Goal: Task Accomplishment & Management: Manage account settings

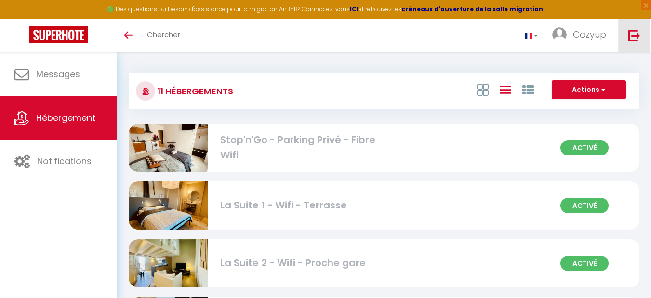
click at [632, 37] on img at bounding box center [634, 35] width 12 height 12
click at [631, 32] on img at bounding box center [634, 35] width 12 height 12
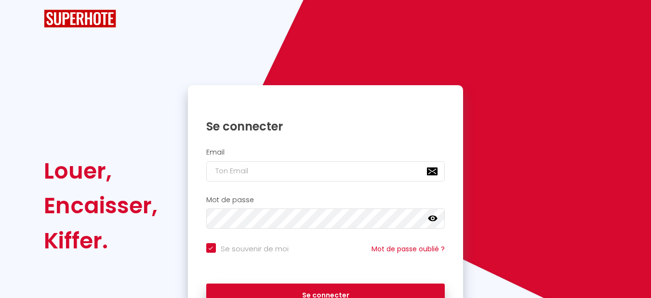
checkbox input "true"
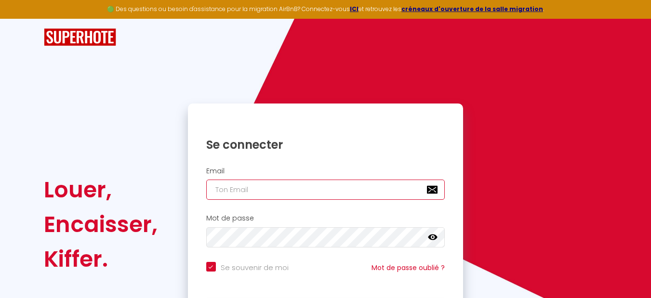
type input "[EMAIL_ADDRESS][DOMAIN_NAME]"
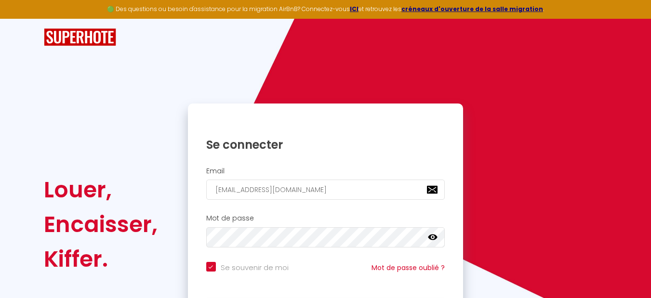
checkbox input "true"
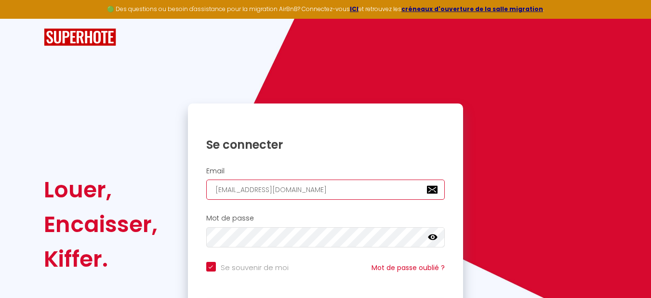
click at [366, 188] on input "[EMAIL_ADDRESS][DOMAIN_NAME]" at bounding box center [325, 190] width 239 height 20
click at [366, 187] on input "[EMAIL_ADDRESS][DOMAIN_NAME]" at bounding box center [325, 190] width 239 height 20
click at [366, 186] on input "[EMAIL_ADDRESS][DOMAIN_NAME]" at bounding box center [325, 190] width 239 height 20
checkbox input "true"
paste input "email :[[EMAIL_ADDRESS][DOMAIN_NAME]](mailto:[EMAIL_ADDRESS][DOMAIN_NAME])"
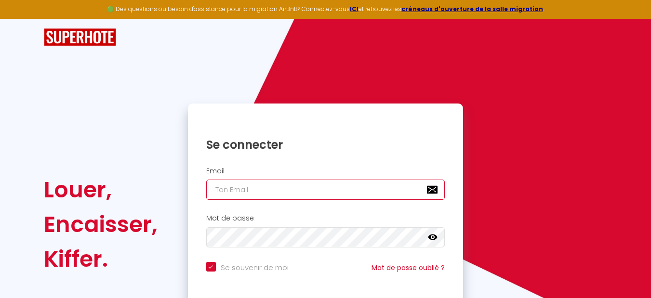
type input "email :[[EMAIL_ADDRESS][DOMAIN_NAME]](mailto:[EMAIL_ADDRESS][DOMAIN_NAME])"
checkbox input "true"
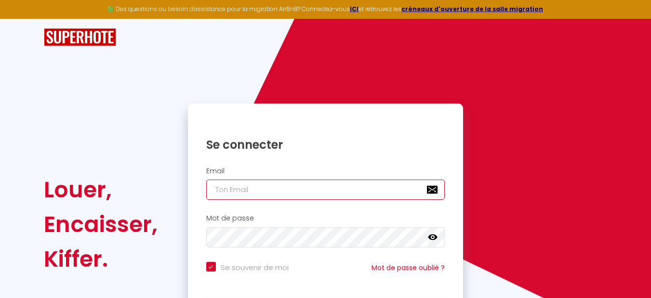
click at [257, 187] on input "email" at bounding box center [325, 190] width 239 height 20
paste input "mailto:[EMAIL_ADDRESS][DOMAIN_NAME]"
type input "mailto:[EMAIL_ADDRESS][DOMAIN_NAME]"
checkbox input "true"
click at [239, 187] on input "mailto:[EMAIL_ADDRESS][DOMAIN_NAME]" at bounding box center [325, 190] width 239 height 20
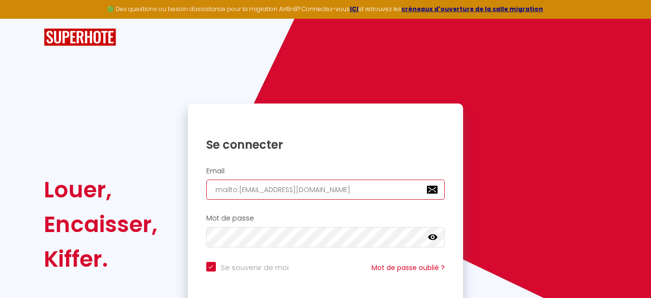
type input "[EMAIL_ADDRESS][DOMAIN_NAME]"
checkbox input "true"
type input "[EMAIL_ADDRESS][DOMAIN_NAME]"
checkbox input "true"
type input "[EMAIL_ADDRESS][DOMAIN_NAME]"
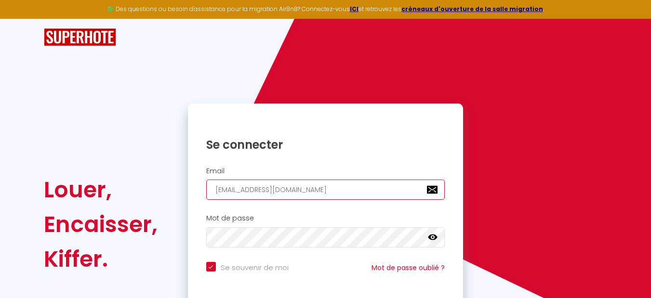
checkbox input "true"
type input "[EMAIL_ADDRESS][DOMAIN_NAME]"
checkbox input "true"
type input "[EMAIL_ADDRESS][DOMAIN_NAME]"
checkbox input "true"
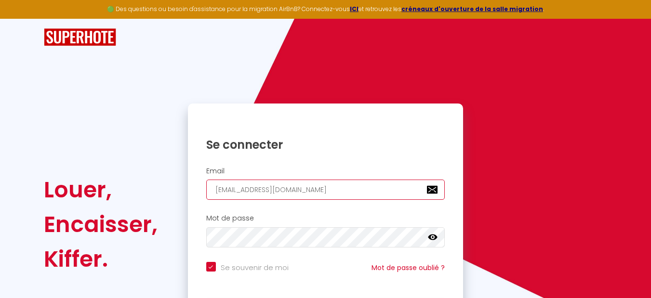
type input "[EMAIL_ADDRESS][DOMAIN_NAME]"
checkbox input "true"
type input "[EMAIL_ADDRESS][DOMAIN_NAME]"
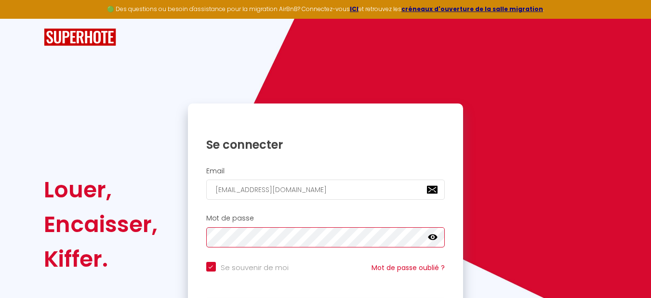
click at [201, 245] on div "Mot de passe false" at bounding box center [325, 230] width 263 height 33
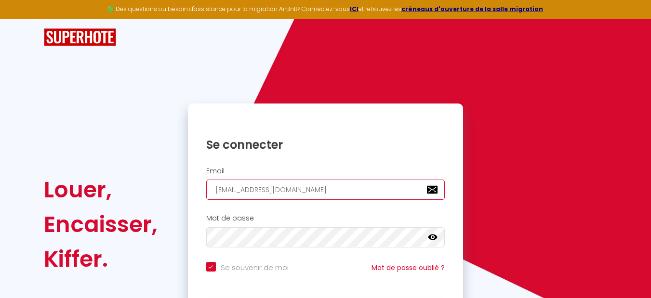
click at [216, 192] on input "[EMAIL_ADDRESS][DOMAIN_NAME]" at bounding box center [325, 190] width 239 height 20
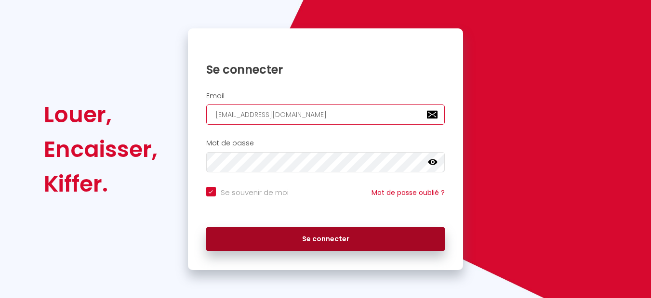
scroll to position [76, 0]
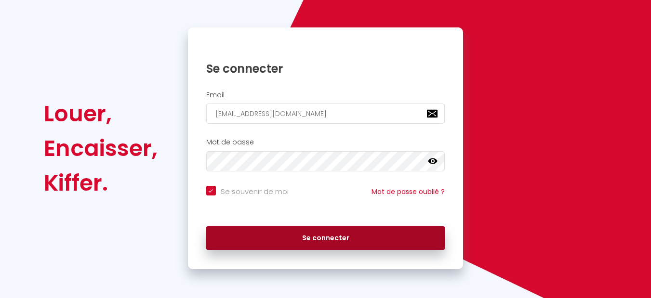
click at [319, 241] on button "Se connecter" at bounding box center [325, 238] width 239 height 24
checkbox input "true"
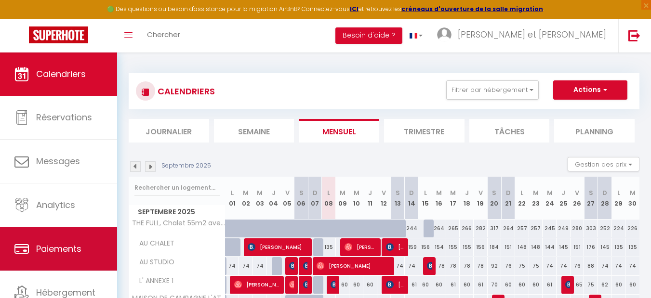
scroll to position [40, 0]
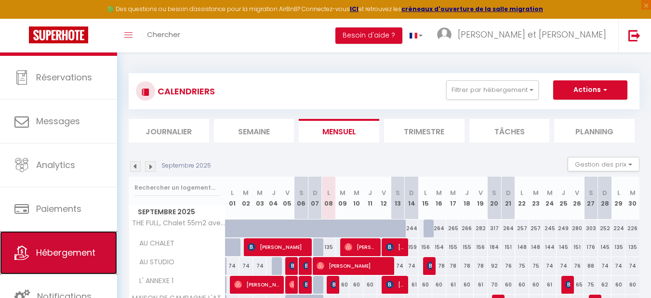
click at [61, 243] on link "Hébergement" at bounding box center [58, 252] width 117 height 43
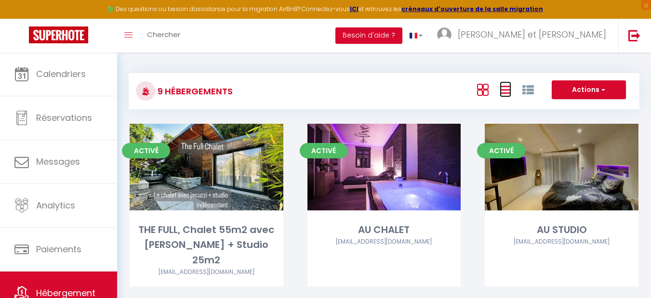
click at [506, 91] on icon at bounding box center [506, 90] width 12 height 12
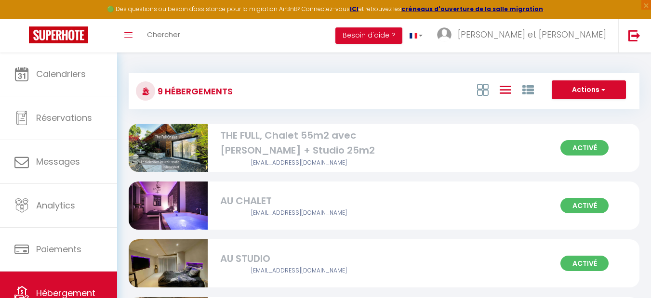
click at [366, 141] on div "THE FULL, Chalet 55m2 avec [PERSON_NAME] + Studio 25m2" at bounding box center [299, 143] width 158 height 30
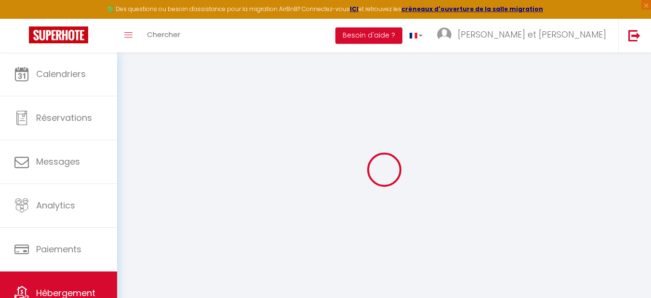
checkbox input "false"
checkbox input "true"
checkbox input "false"
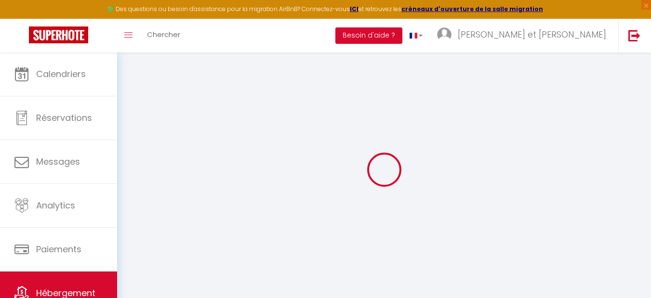
checkbox input "false"
checkbox input "true"
checkbox input "false"
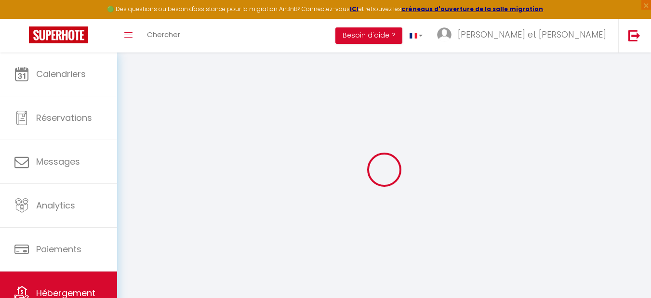
checkbox input "true"
checkbox input "false"
select select "17:00"
select select "22:00"
select select "11:00"
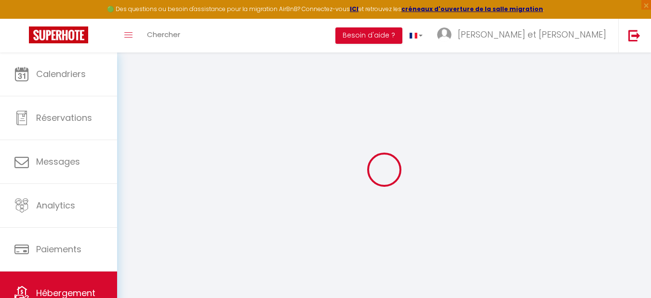
select select "30"
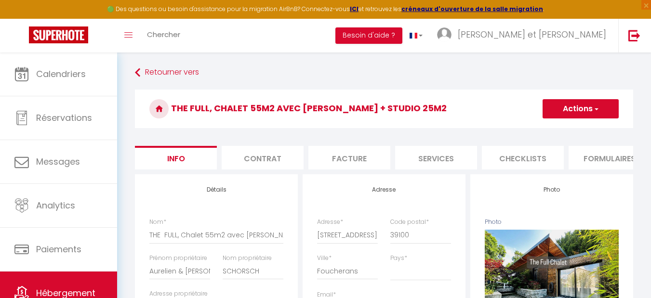
click at [280, 154] on li "Contrat" at bounding box center [263, 158] width 82 height 24
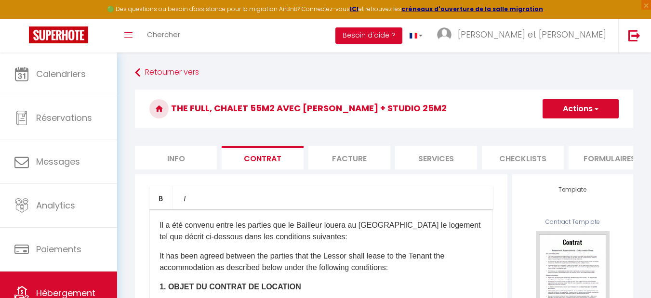
click at [348, 154] on li "Facture" at bounding box center [349, 158] width 82 height 24
select select
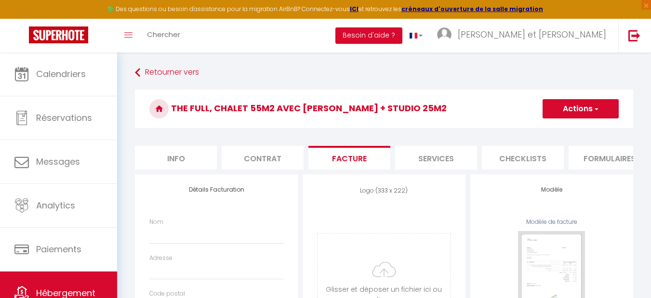
click at [420, 151] on li "Services" at bounding box center [436, 158] width 82 height 24
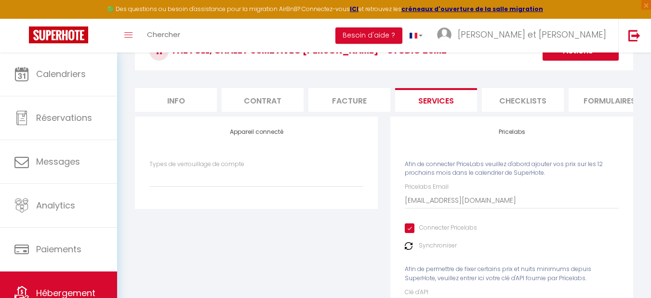
select select
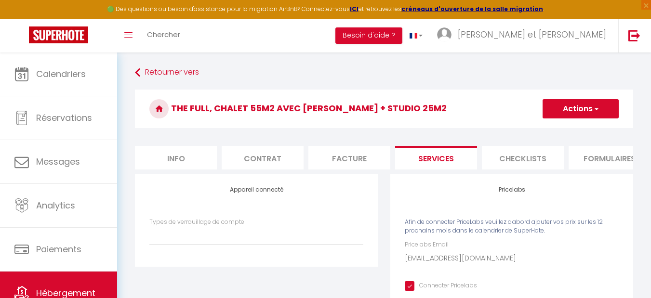
click at [502, 149] on li "Checklists" at bounding box center [523, 158] width 82 height 24
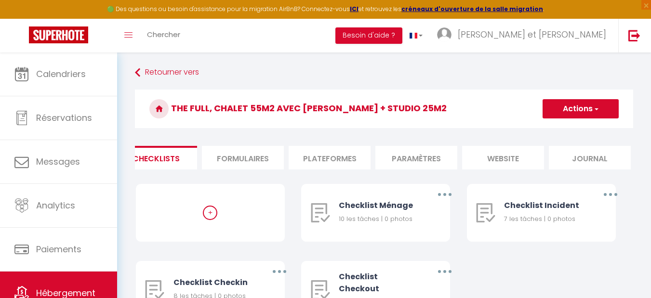
scroll to position [0, 369]
click at [275, 158] on li "Formulaires" at bounding box center [240, 158] width 82 height 24
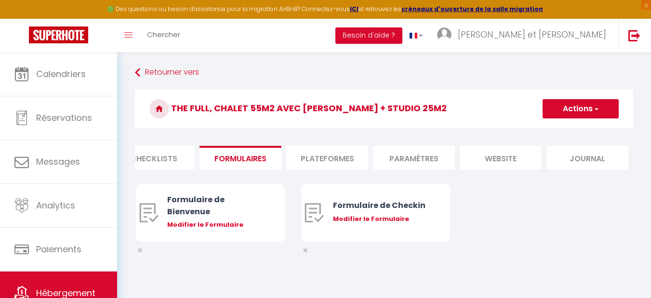
click at [318, 156] on li "Plateformes" at bounding box center [327, 158] width 82 height 24
select select
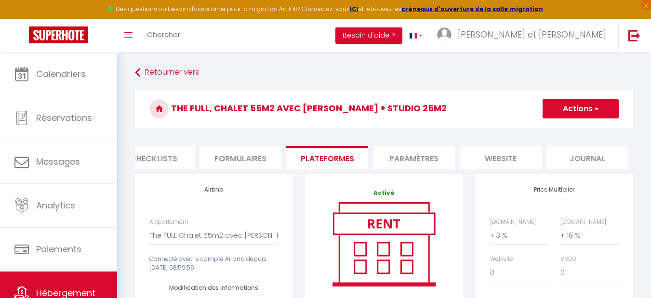
click at [404, 154] on li "Paramètres" at bounding box center [414, 158] width 82 height 24
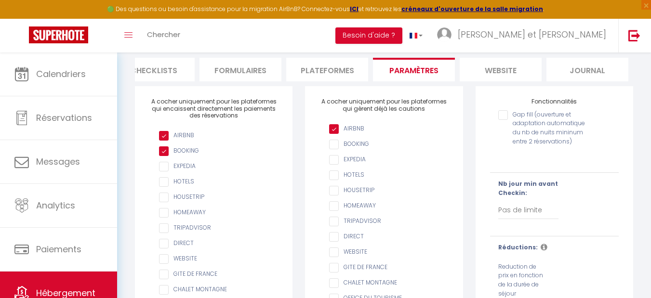
scroll to position [23, 0]
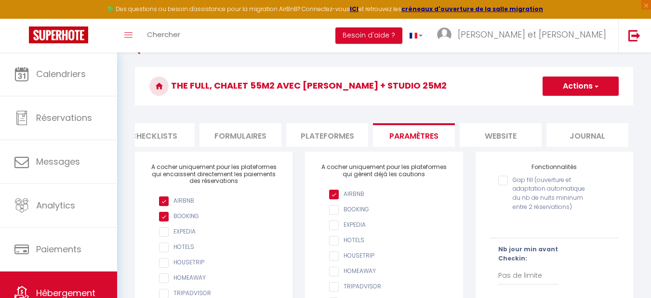
click at [488, 135] on li "website" at bounding box center [501, 135] width 82 height 24
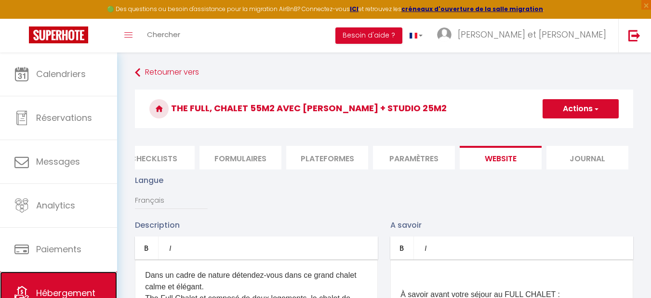
click at [77, 291] on span "Hébergement" at bounding box center [65, 293] width 59 height 12
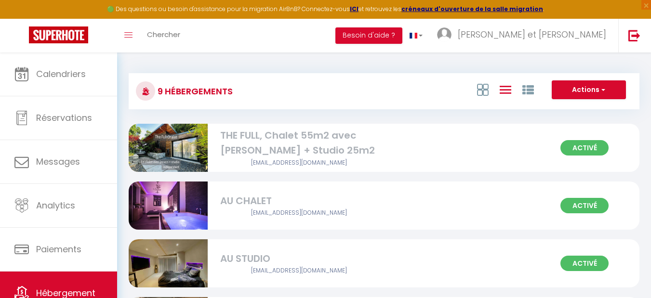
scroll to position [58, 0]
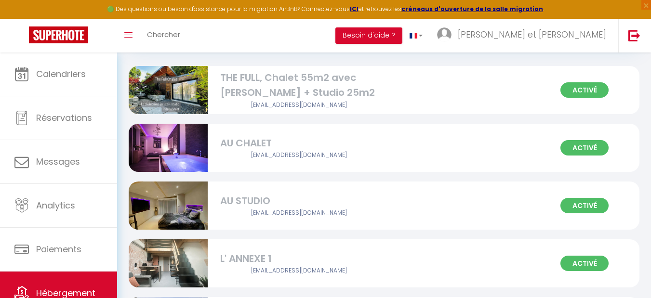
click at [306, 143] on div "AU CHALET" at bounding box center [299, 143] width 158 height 15
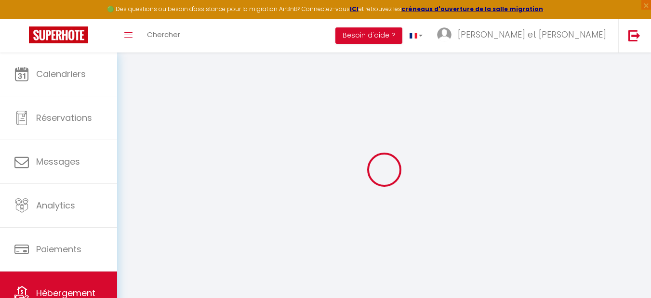
select select "17:00"
select select "21:00"
select select "11:00"
select select "15"
select select "120"
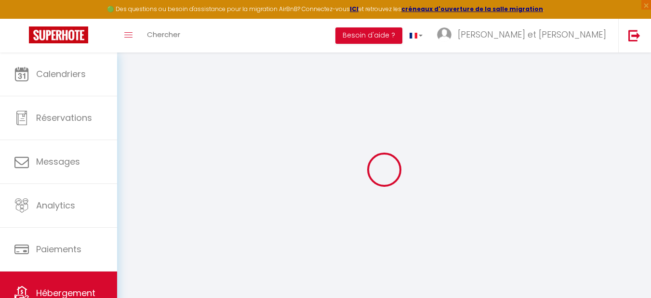
select select "23:00"
checkbox input "false"
checkbox input "true"
checkbox input "false"
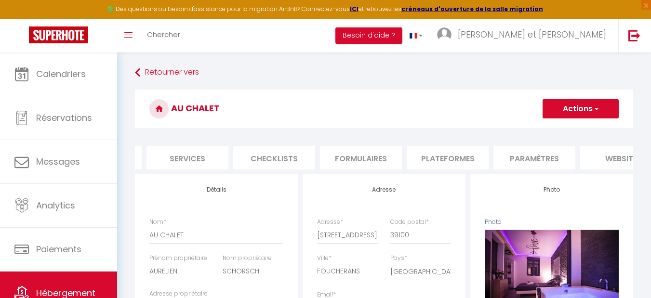
scroll to position [0, 369]
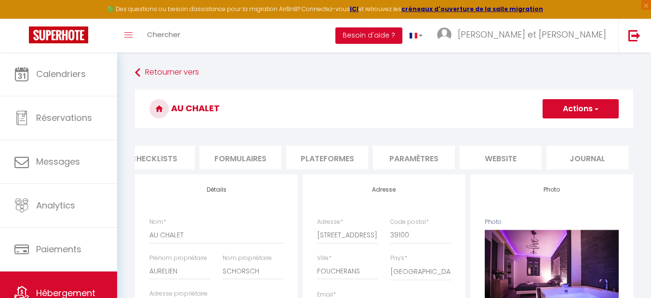
click at [506, 161] on li "website" at bounding box center [501, 158] width 82 height 24
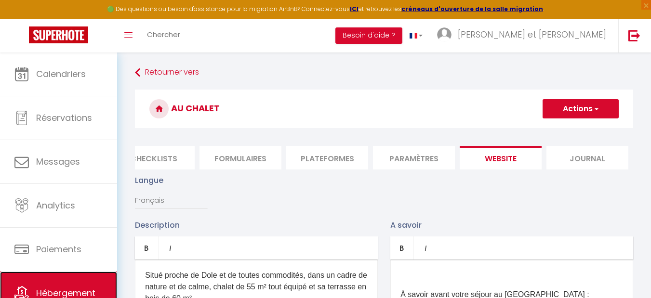
click at [80, 282] on link "Hébergement" at bounding box center [58, 293] width 117 height 43
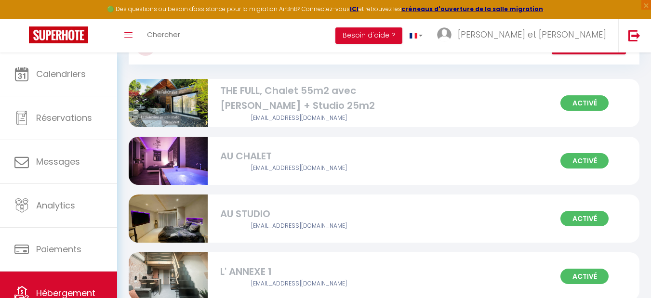
scroll to position [116, 0]
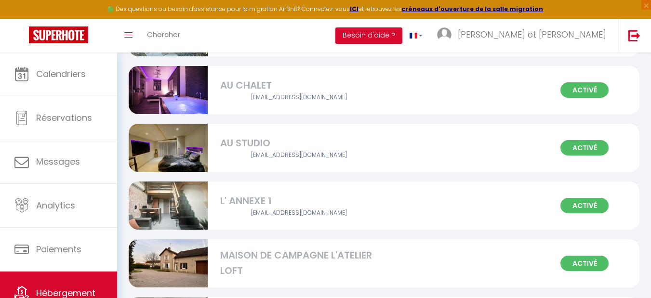
click at [272, 141] on div "AU STUDIO" at bounding box center [299, 143] width 158 height 15
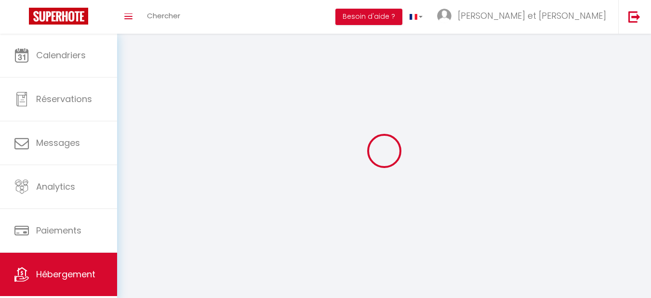
select select "1"
select select
select select "28"
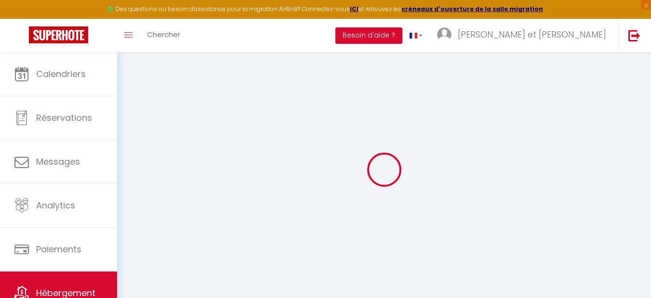
select select
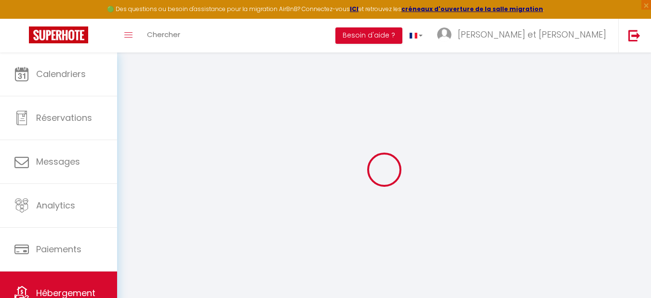
select select
checkbox input "false"
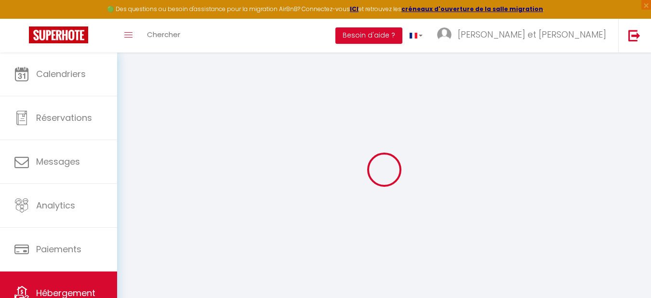
select select
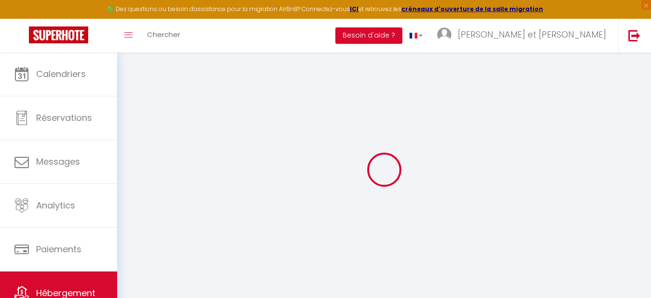
select select
checkbox input "false"
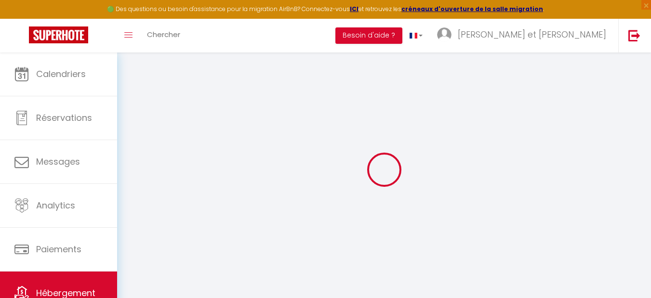
checkbox input "false"
select select
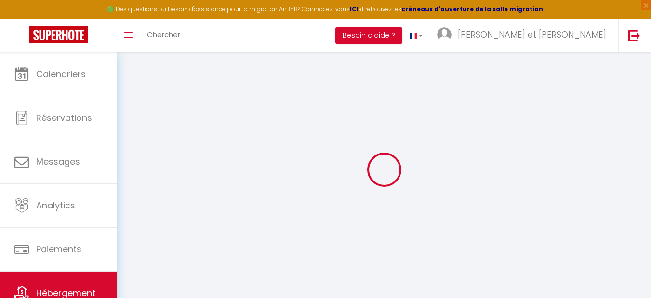
select select
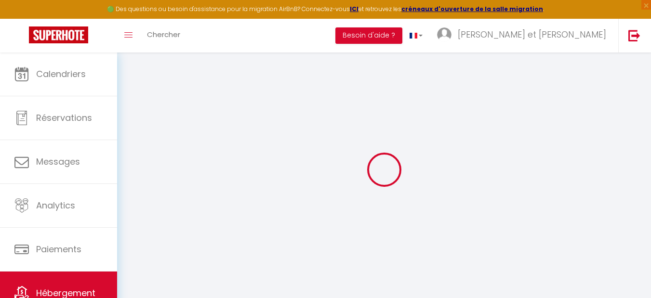
checkbox input "false"
select select
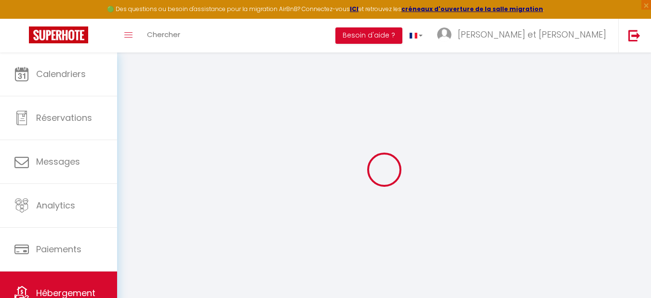
select select
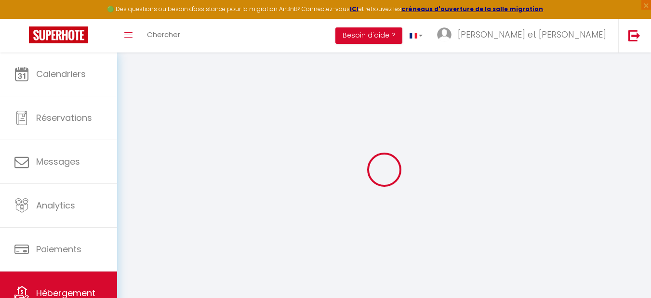
select select
checkbox input "false"
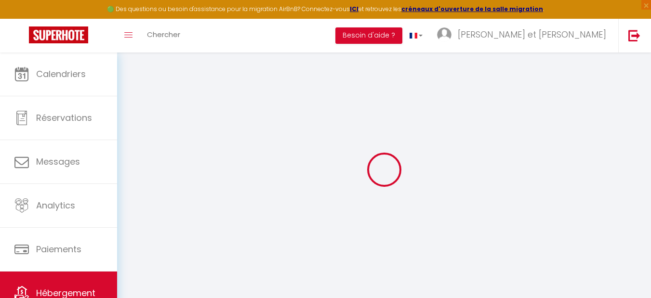
checkbox input "false"
select select
type input "AU STUDIO"
type input "AURELIEN"
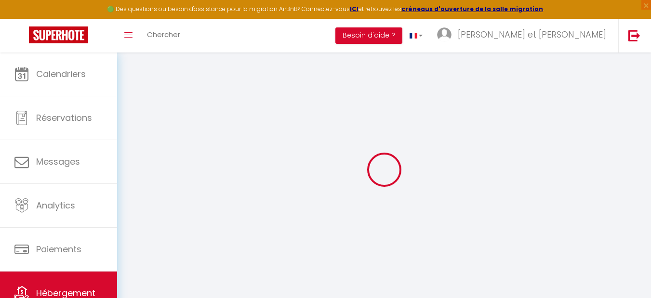
type input "SCHORSCH"
type input "[STREET_ADDRESS]"
type input "39100"
type input "FOUCHERANS"
select select "2"
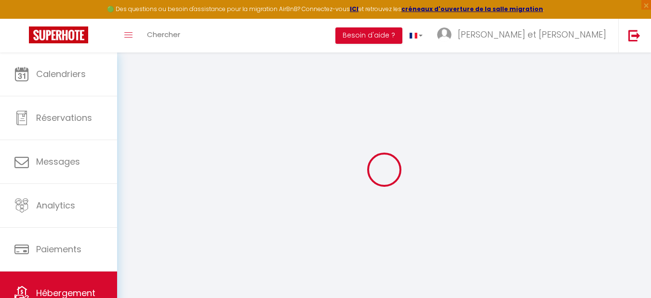
type input "60"
type input "20"
type input "2.50"
type input "300"
select select
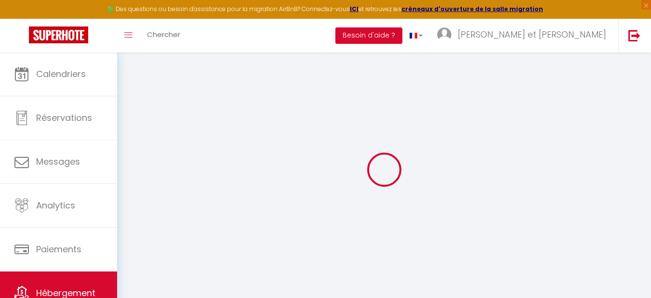
select select
type input "[STREET_ADDRESS]"
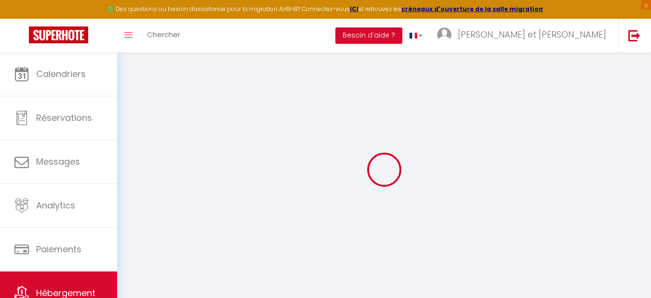
type input "39100"
type input "FOUCHERANS"
type input "[EMAIL_ADDRESS][DOMAIN_NAME]"
select select "7028"
checkbox input "false"
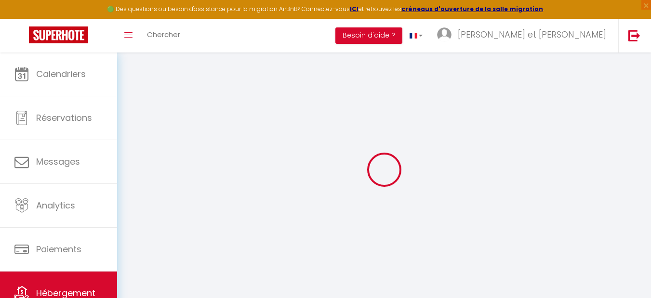
checkbox input "false"
checkbox input "true"
checkbox input "false"
select select
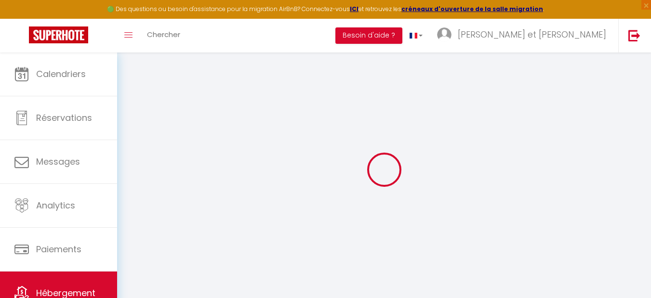
type input "0"
checkbox input "false"
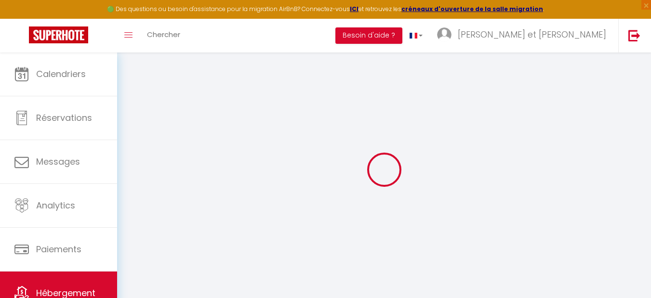
checkbox input "true"
checkbox input "false"
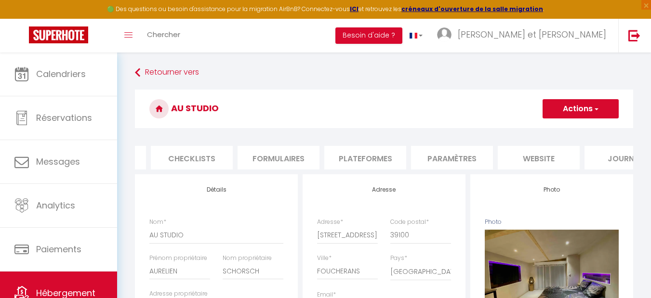
scroll to position [0, 369]
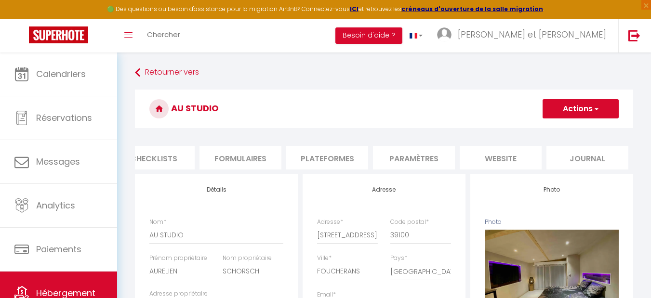
click at [511, 156] on li "website" at bounding box center [501, 158] width 82 height 24
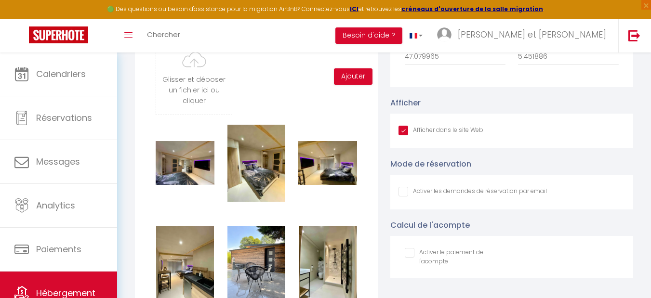
scroll to position [867, 0]
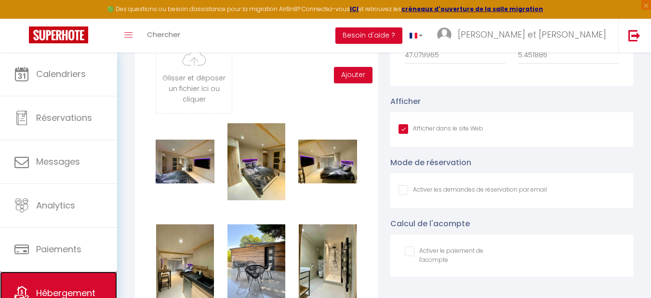
click at [63, 278] on link "Hébergement" at bounding box center [58, 293] width 117 height 43
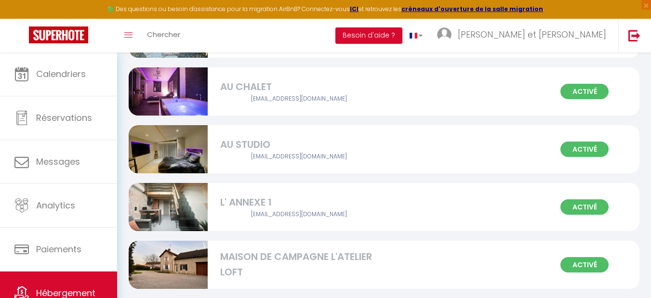
scroll to position [116, 0]
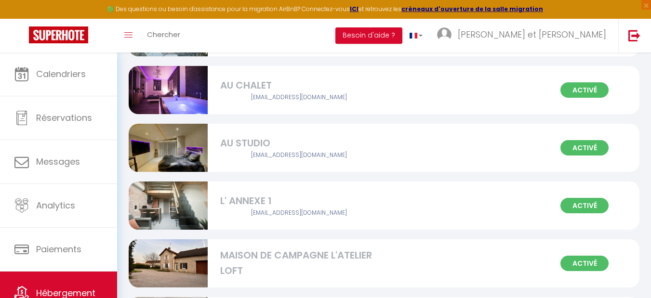
click at [267, 201] on div "L' ANNEXE 1" at bounding box center [299, 201] width 158 height 15
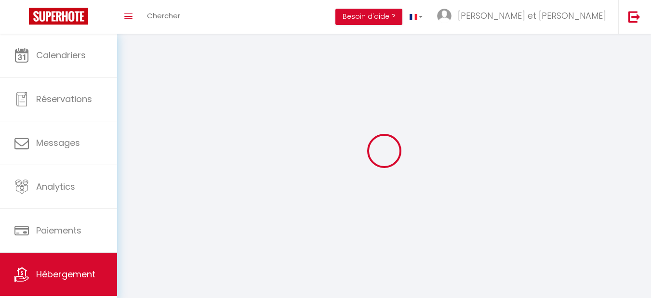
select select "1"
select select "28"
select select
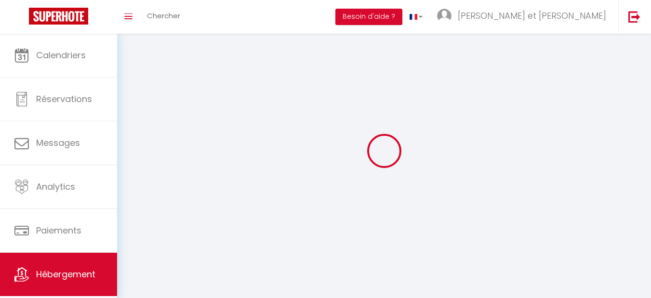
select select
checkbox input "false"
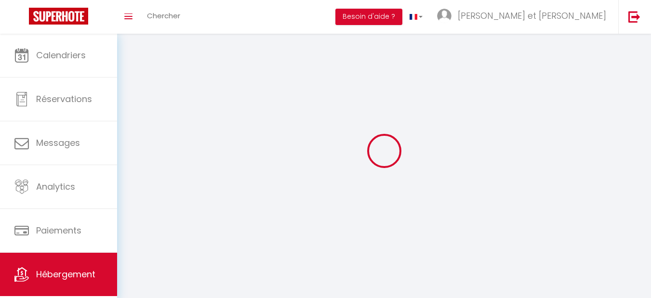
checkbox input "false"
select select
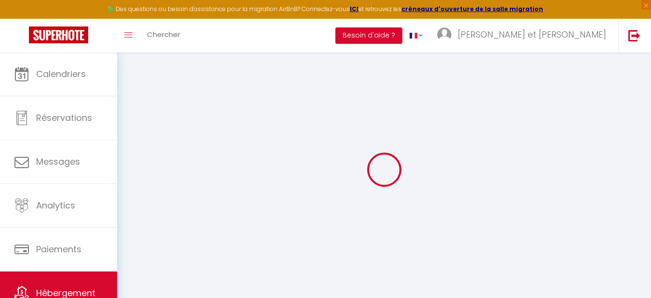
select select
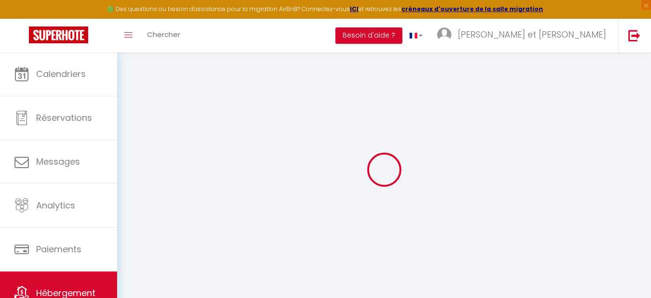
select select
checkbox input "false"
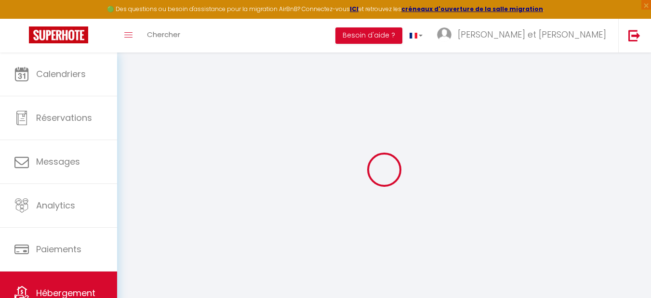
select select
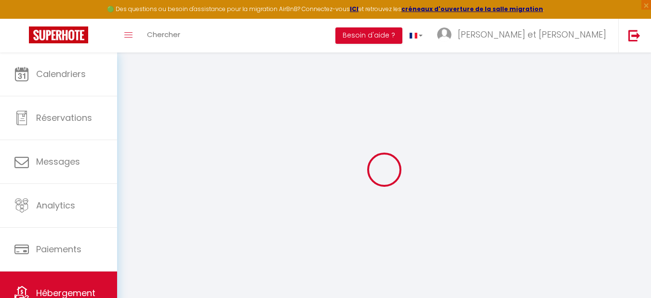
select select
checkbox input "false"
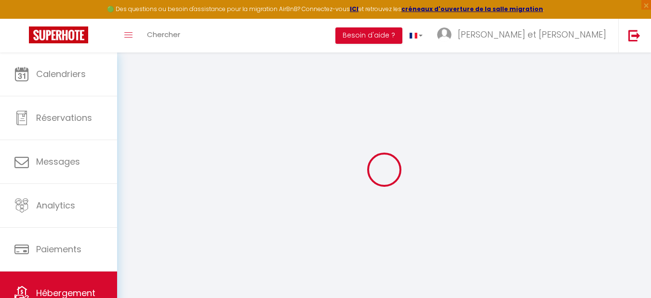
checkbox input "false"
select select
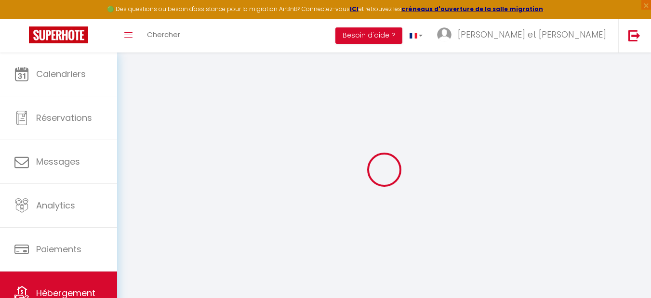
select select
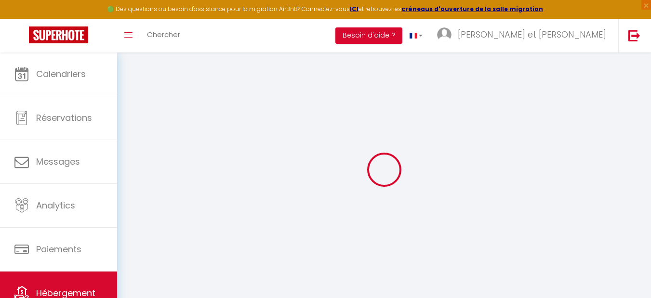
checkbox input "false"
select select
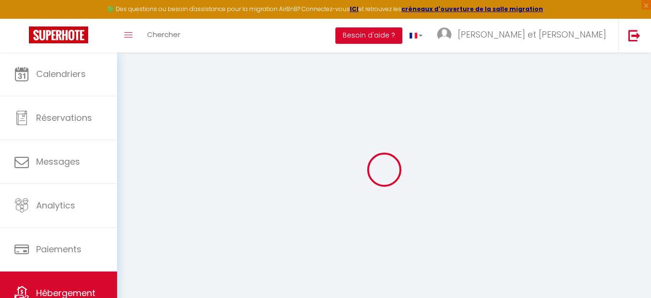
select select
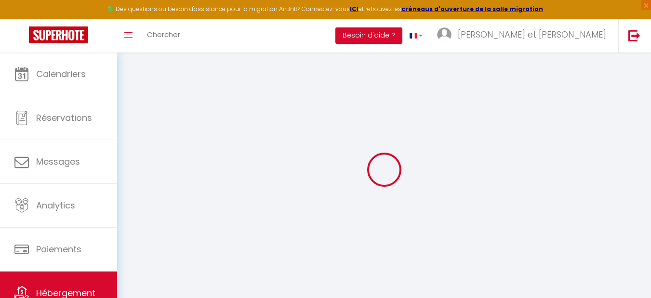
select select
checkbox input "false"
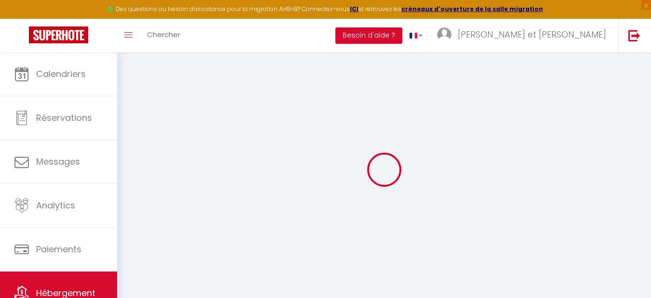
checkbox input "false"
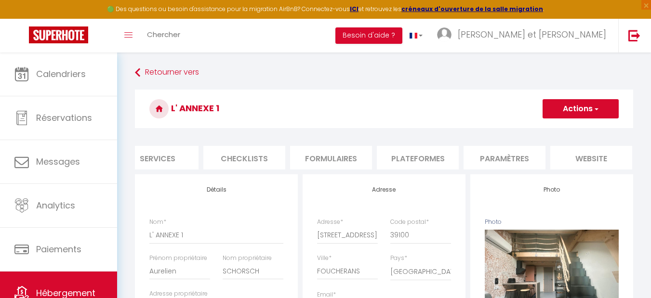
scroll to position [0, 369]
click at [513, 155] on li "website" at bounding box center [501, 158] width 82 height 24
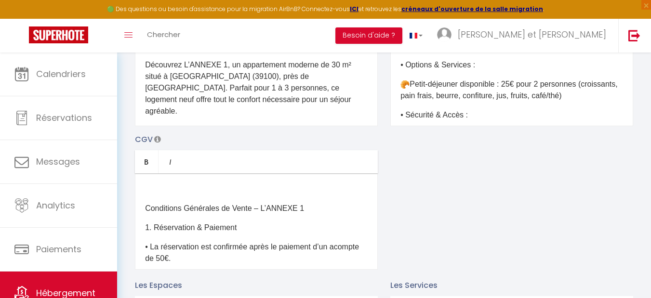
scroll to position [58, 0]
